Goal: Register for event/course

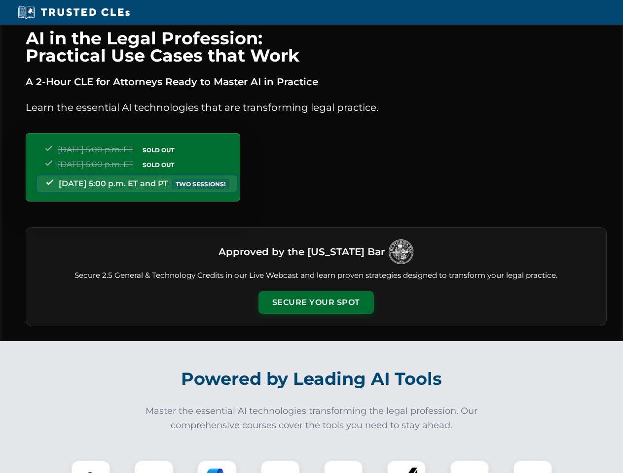
click at [316, 303] on button "Secure Your Spot" at bounding box center [315, 302] width 115 height 23
click at [91, 467] on img at bounding box center [90, 480] width 29 height 29
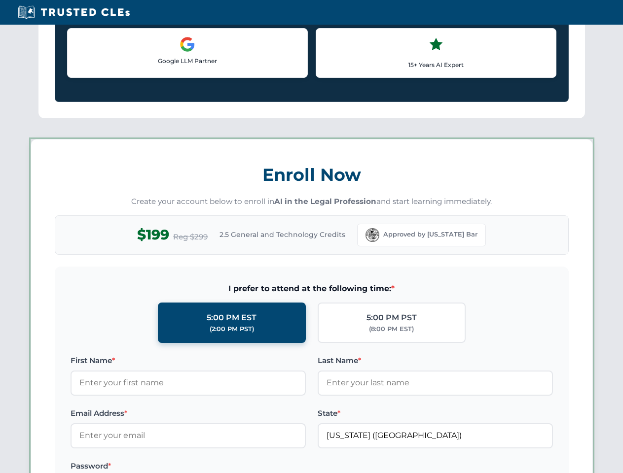
click at [217, 467] on label "Password *" at bounding box center [188, 467] width 235 height 12
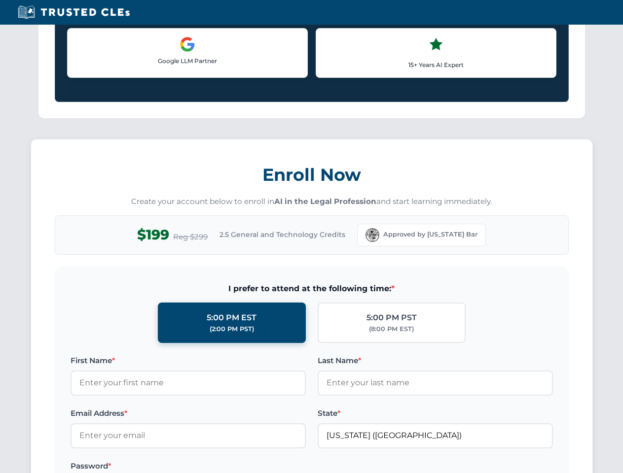
scroll to position [968, 0]
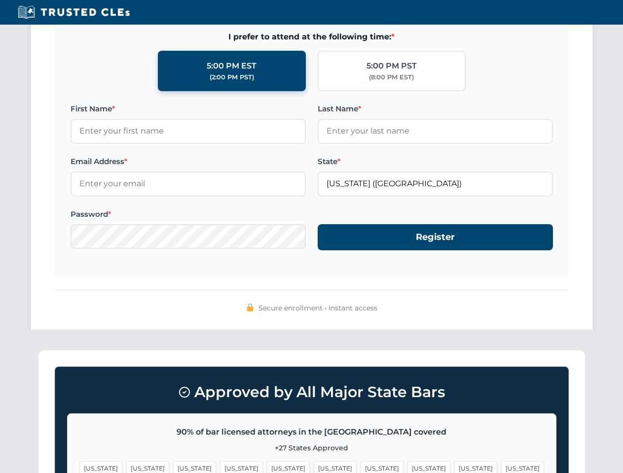
click at [454, 467] on span "[US_STATE]" at bounding box center [475, 469] width 43 height 14
